Goal: Task Accomplishment & Management: Use online tool/utility

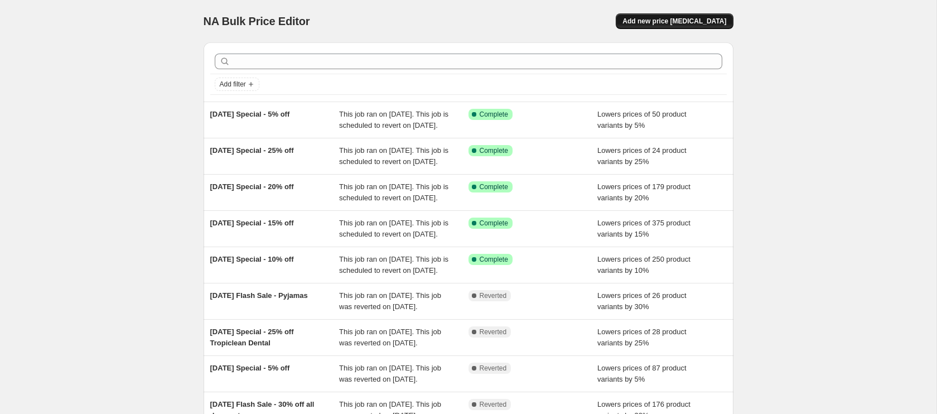
click at [667, 21] on span "Add new price change job" at bounding box center [675, 21] width 104 height 9
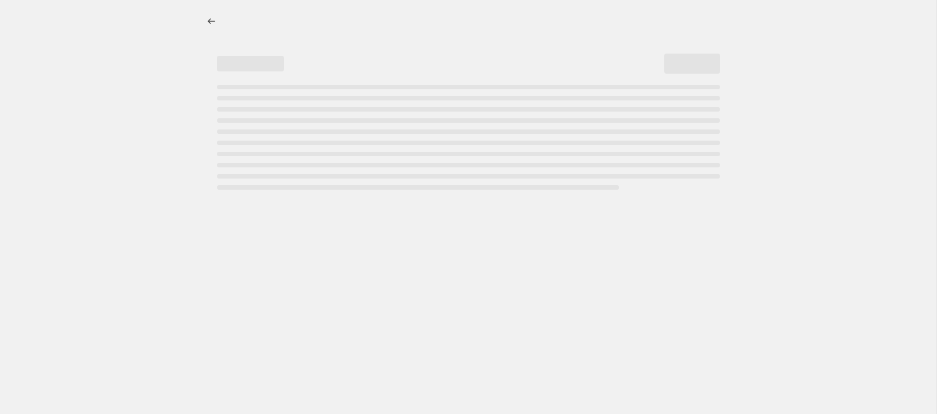
select select "percentage"
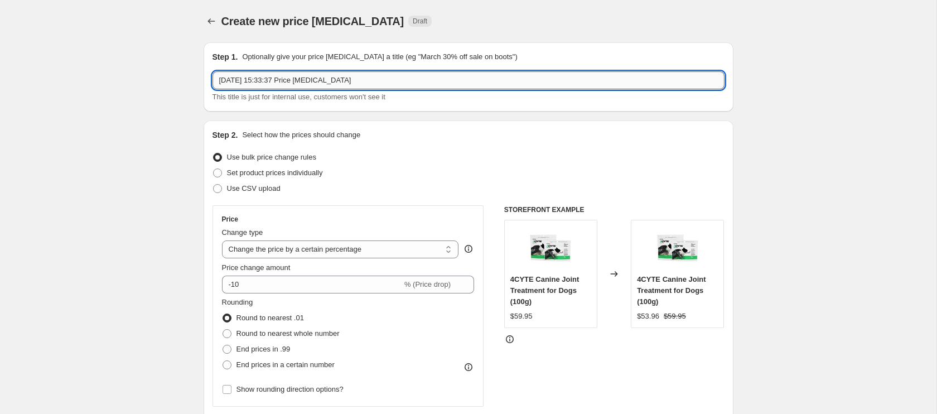
click at [331, 83] on input "11 Sept 2025, 15:33:37 Price change job" at bounding box center [469, 80] width 512 height 18
type input "Discontinued Doog Lines"
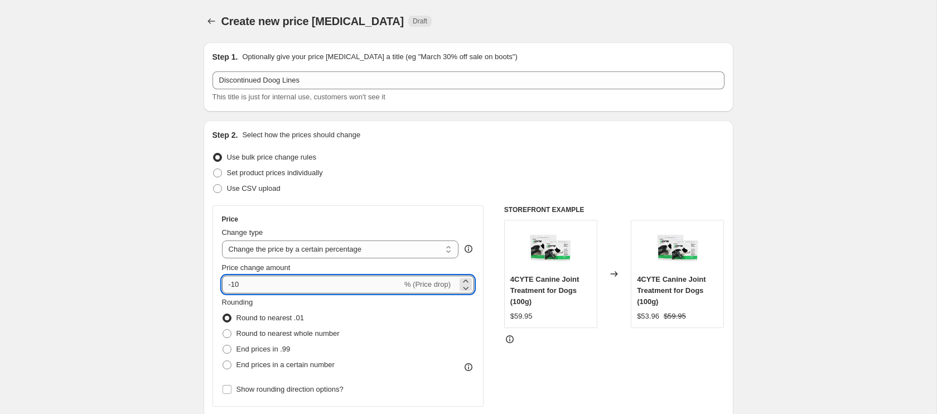
drag, startPoint x: 232, startPoint y: 285, endPoint x: 248, endPoint y: 284, distance: 16.7
click at [248, 284] on input "-10" at bounding box center [312, 285] width 180 height 18
click at [277, 285] on input "-25" at bounding box center [312, 285] width 180 height 18
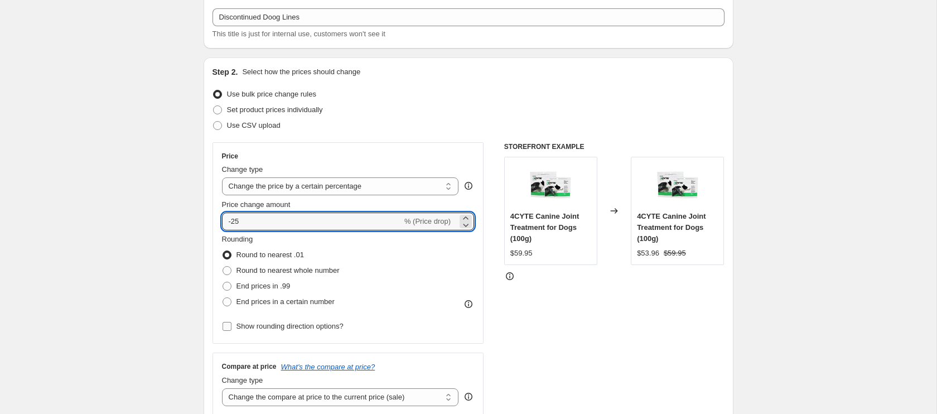
scroll to position [65, 0]
type input "-25"
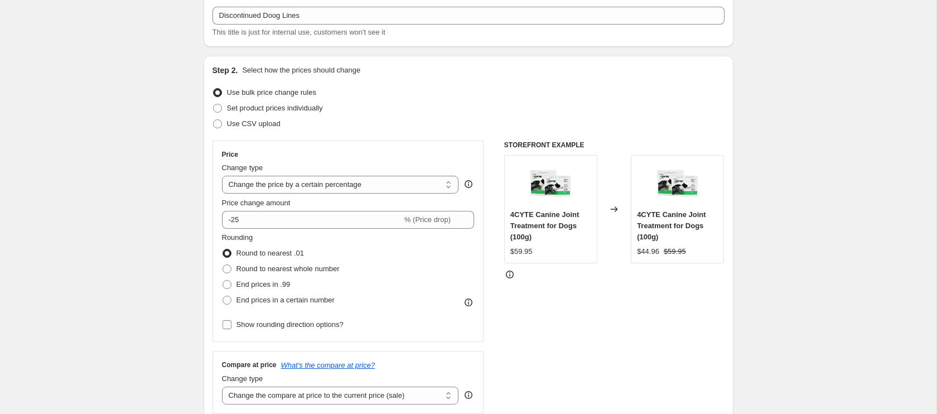
click at [230, 326] on input "Show rounding direction options?" at bounding box center [227, 324] width 9 height 9
checkbox input "true"
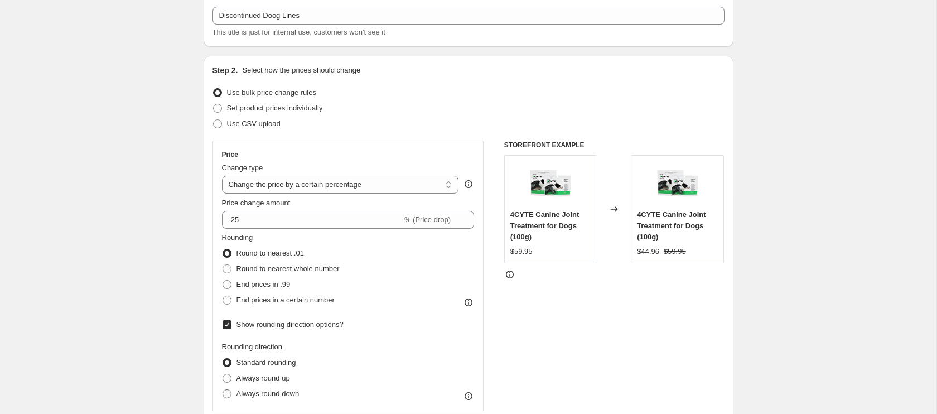
drag, startPoint x: 226, startPoint y: 396, endPoint x: 282, endPoint y: 389, distance: 56.2
click at [226, 396] on span at bounding box center [227, 393] width 9 height 9
click at [223, 390] on input "Always round down" at bounding box center [223, 389] width 1 height 1
radio input "true"
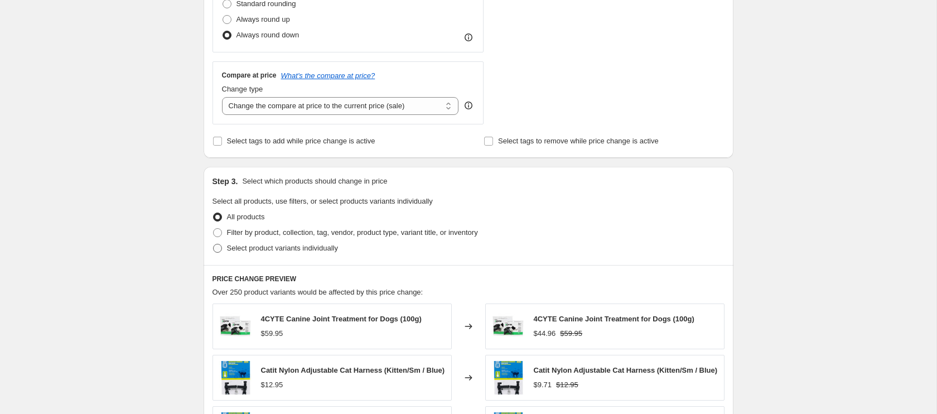
scroll to position [425, 0]
click at [218, 248] on span at bounding box center [217, 246] width 9 height 9
click at [214, 243] on input "Select product variants individually" at bounding box center [213, 242] width 1 height 1
radio input "true"
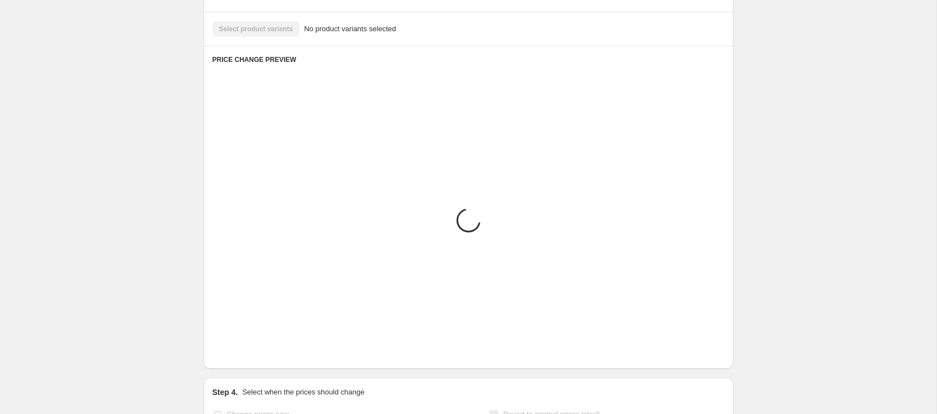
scroll to position [523, 0]
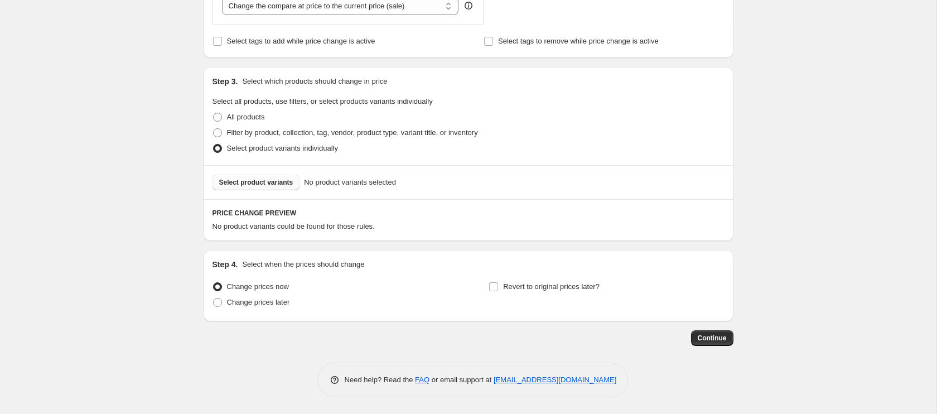
click at [279, 186] on button "Select product variants" at bounding box center [257, 183] width 88 height 16
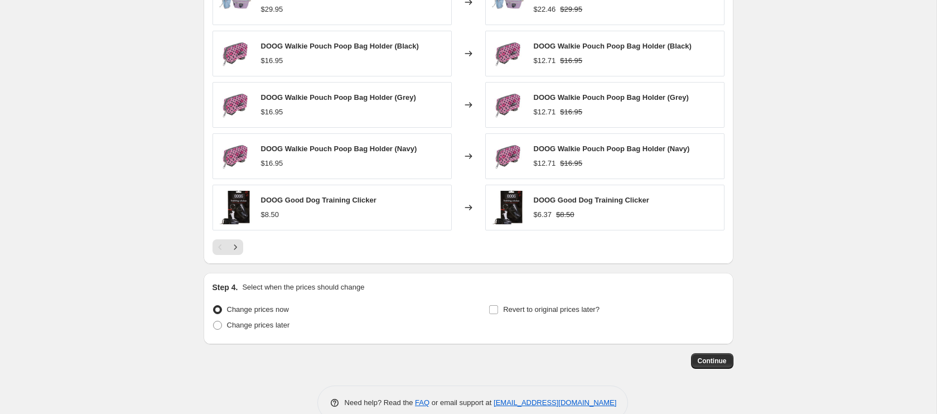
scroll to position [804, 0]
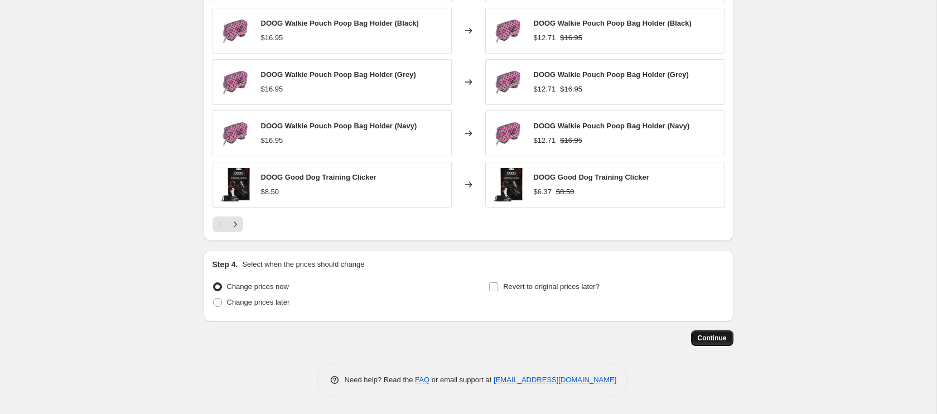
click at [721, 342] on span "Continue" at bounding box center [712, 338] width 29 height 9
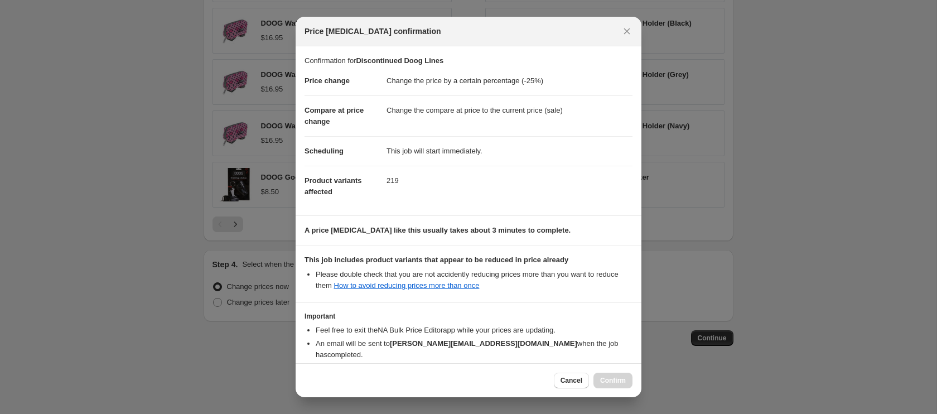
scroll to position [56, 0]
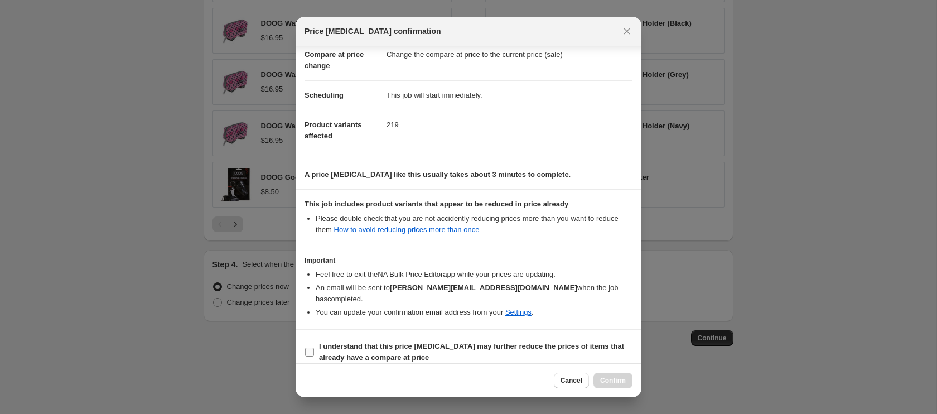
click at [310, 348] on input "I understand that this price change job may further reduce the prices of items …" at bounding box center [309, 352] width 9 height 9
checkbox input "true"
click at [609, 382] on span "Confirm" at bounding box center [613, 380] width 26 height 9
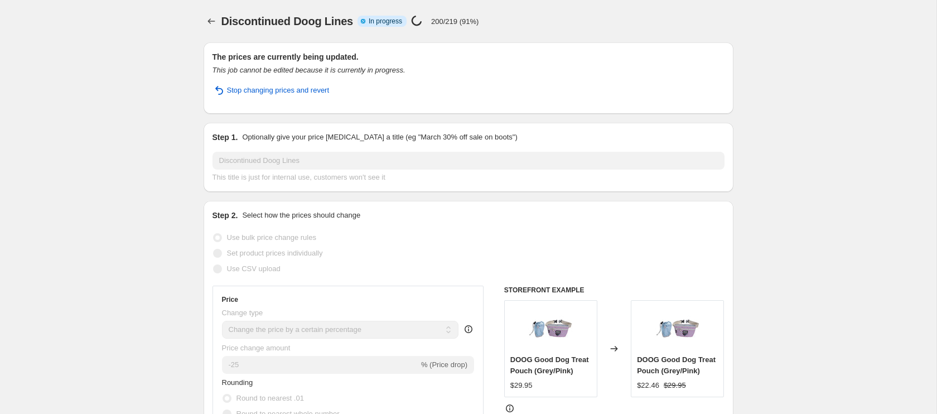
select select "percentage"
